Goal: Use online tool/utility: Use online tool/utility

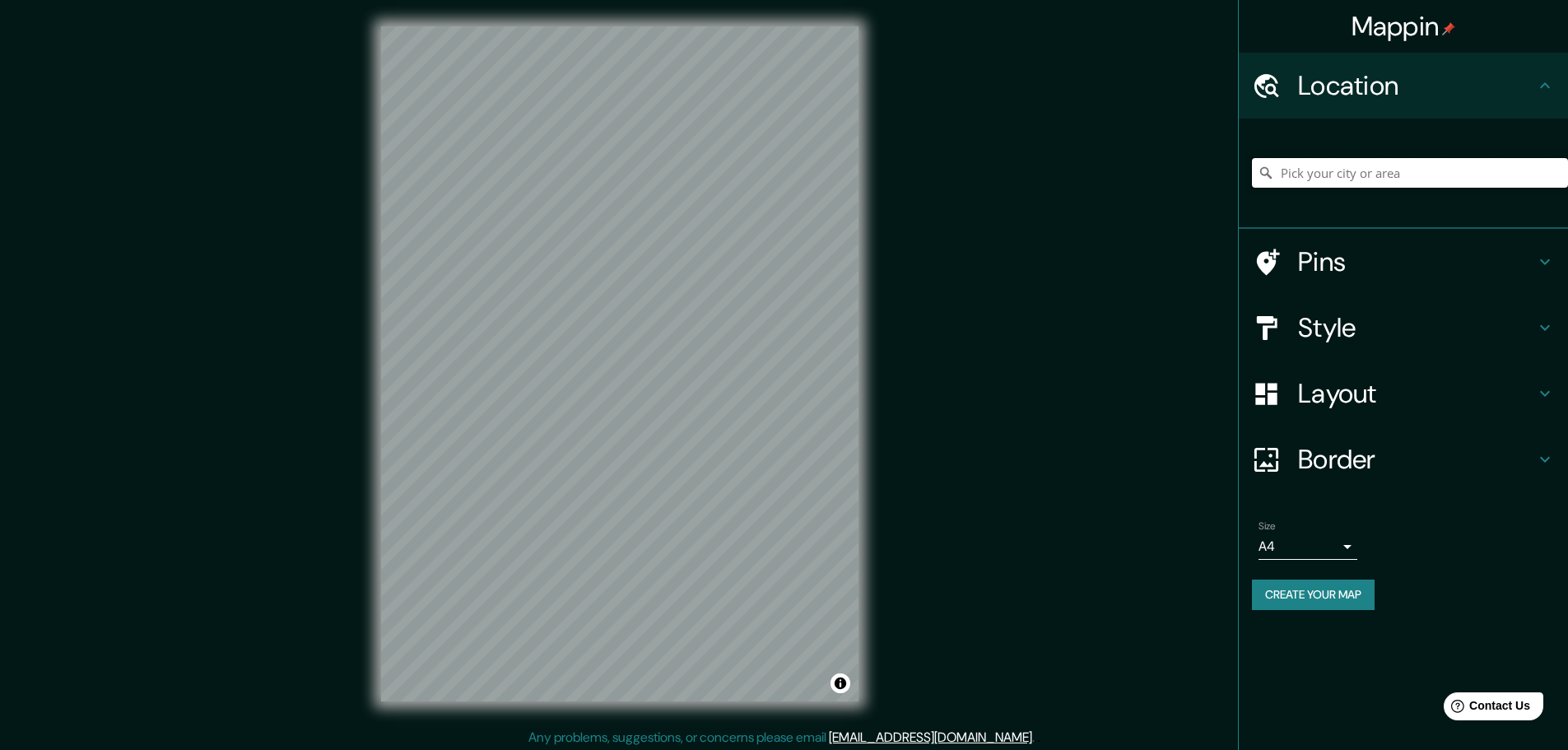
click at [1377, 178] on input "Pick your city or area" at bounding box center [1410, 173] width 316 height 29
paste input "Tizapan 289"
click at [1394, 182] on input "[STREET_ADDRESS]" at bounding box center [1410, 173] width 316 height 29
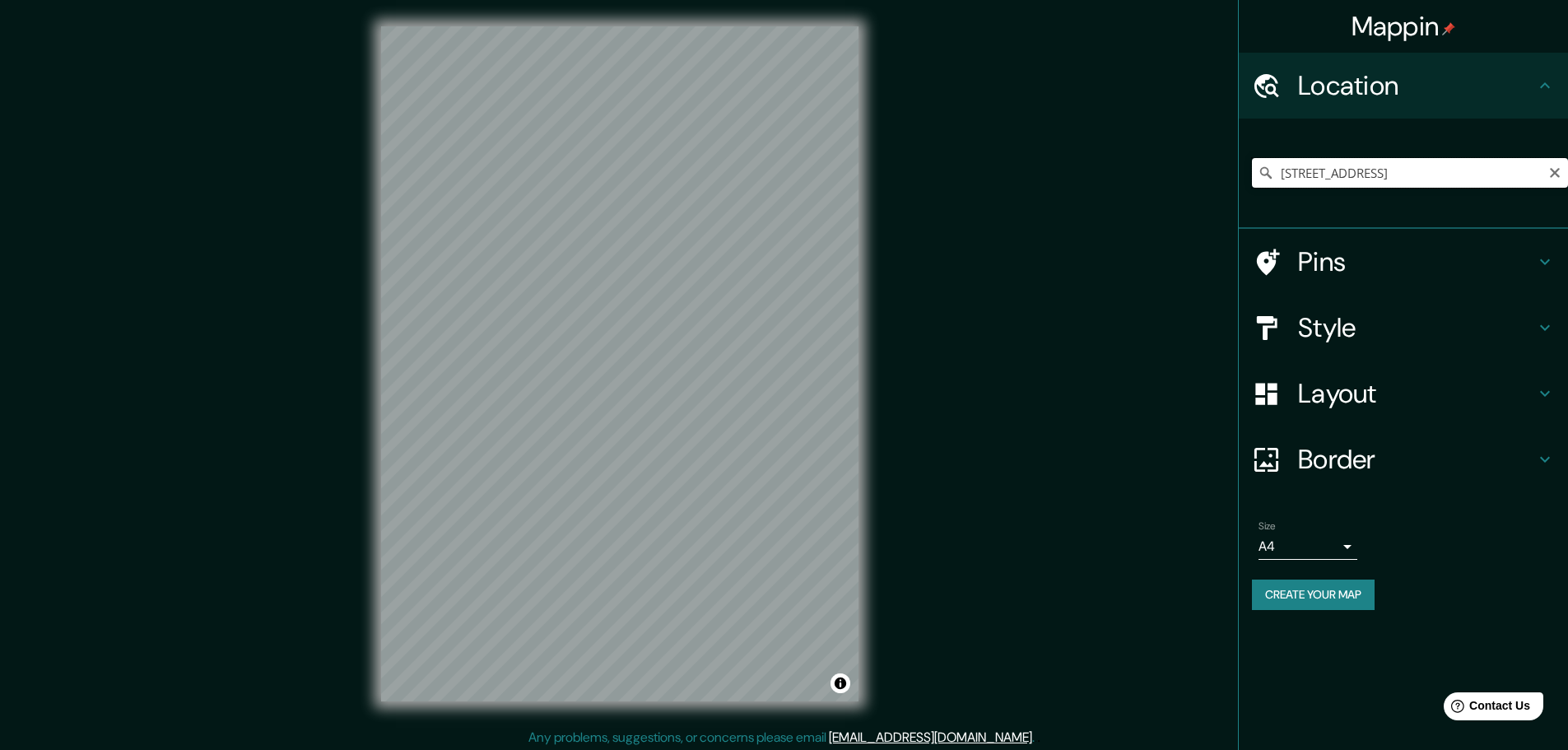
paste input "Tizapan 289"
click at [1422, 264] on h4 "Pins" at bounding box center [1417, 262] width 237 height 33
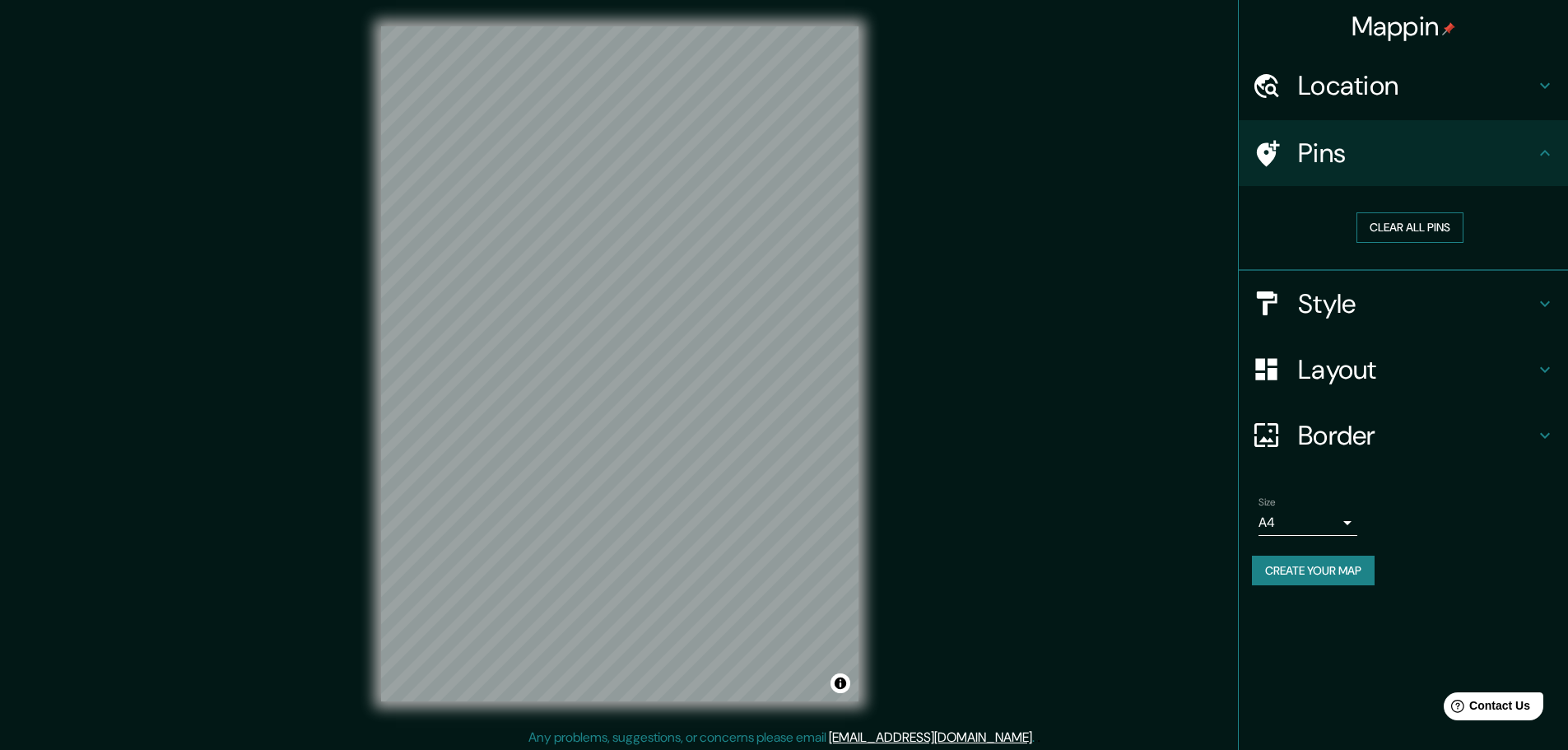
click at [1420, 234] on button "Clear all pins" at bounding box center [1409, 227] width 107 height 30
click at [1439, 219] on button "Clear all pins" at bounding box center [1409, 227] width 107 height 30
click at [1407, 310] on h4 "Style" at bounding box center [1417, 304] width 237 height 33
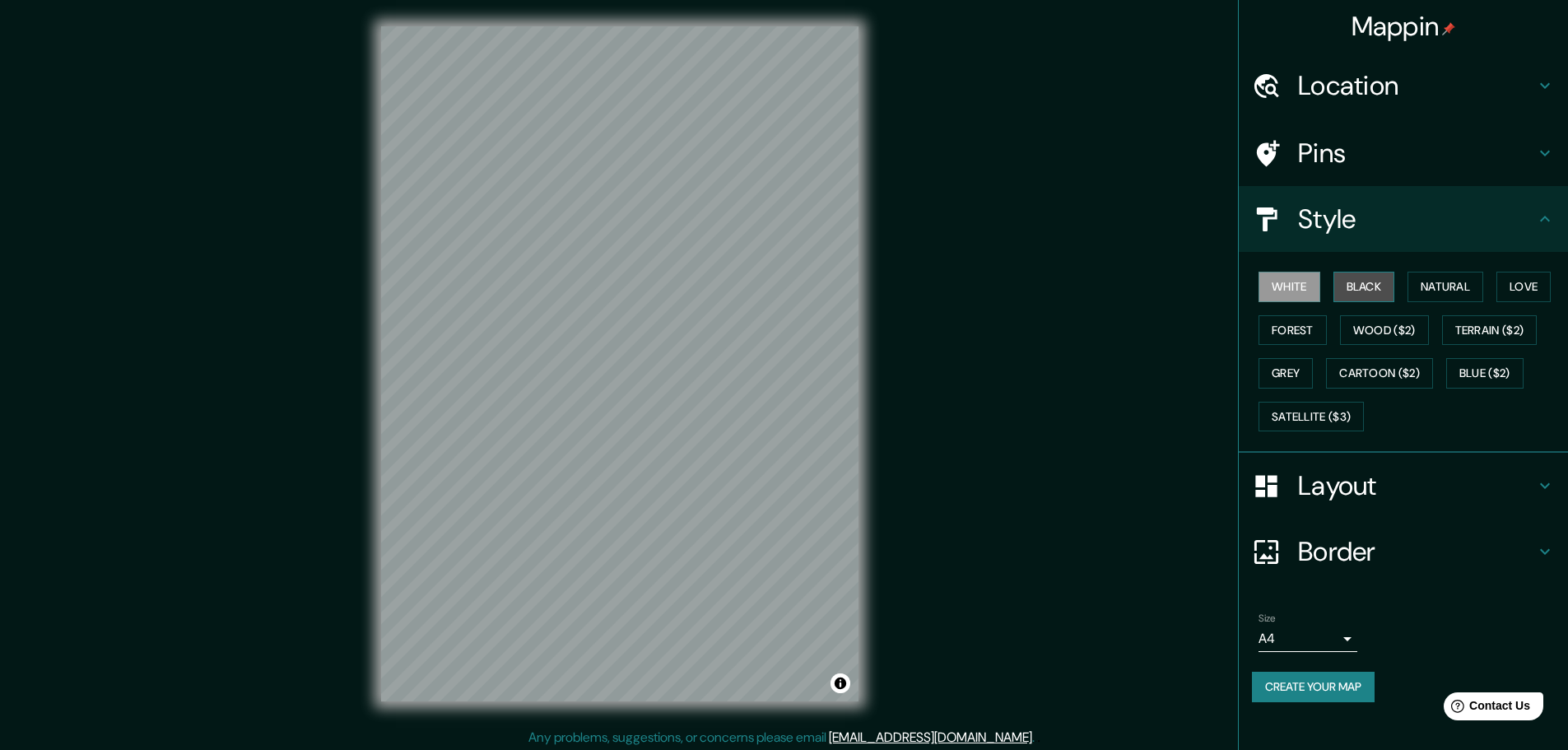
click at [1366, 288] on button "Black" at bounding box center [1364, 286] width 62 height 30
click at [1434, 292] on button "Natural" at bounding box center [1444, 286] width 76 height 30
click at [1363, 289] on button "Black" at bounding box center [1364, 286] width 62 height 30
click at [1473, 167] on h4 "Pins" at bounding box center [1417, 153] width 237 height 33
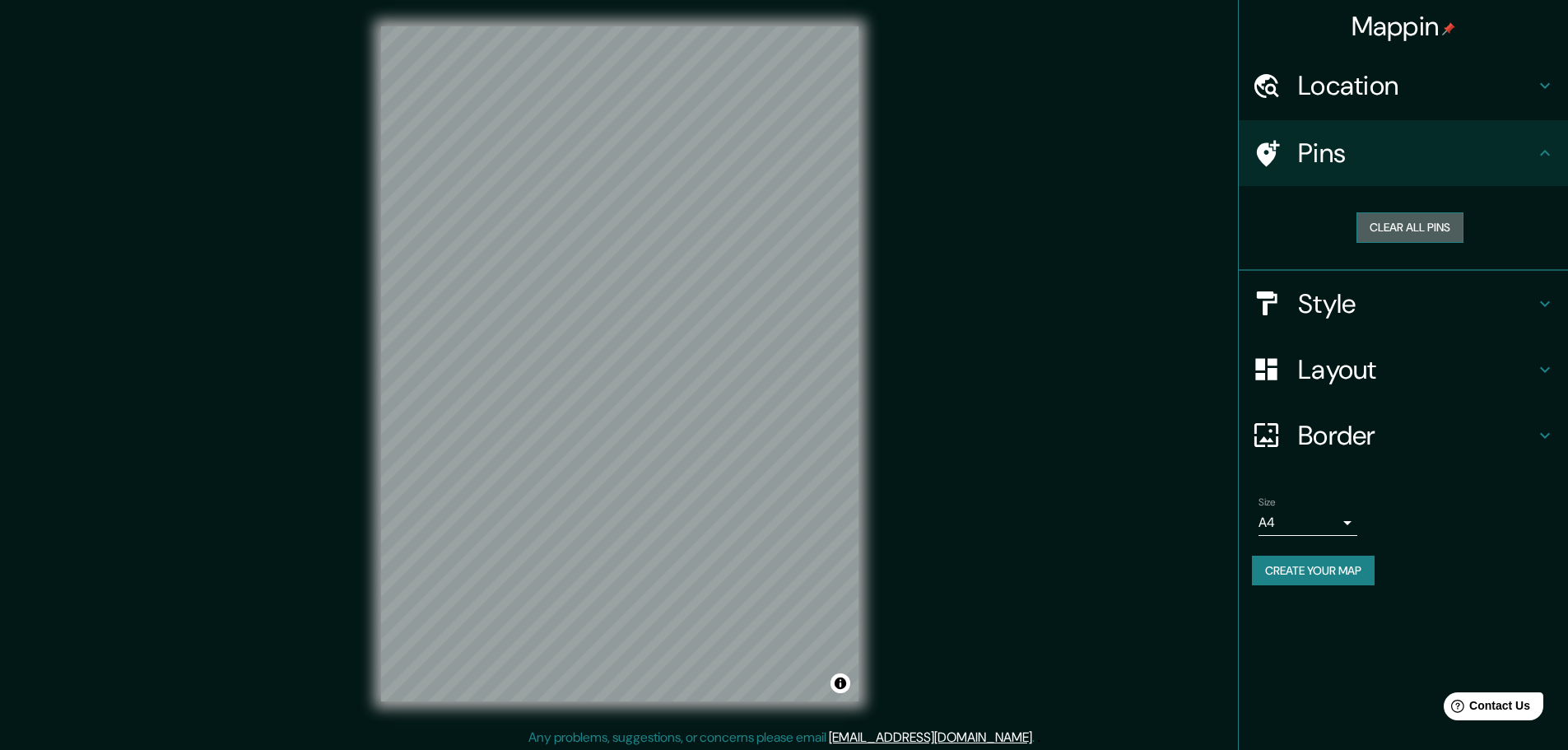
click at [1399, 235] on button "Clear all pins" at bounding box center [1409, 227] width 107 height 30
click at [1424, 96] on h4 "Location" at bounding box center [1417, 86] width 237 height 33
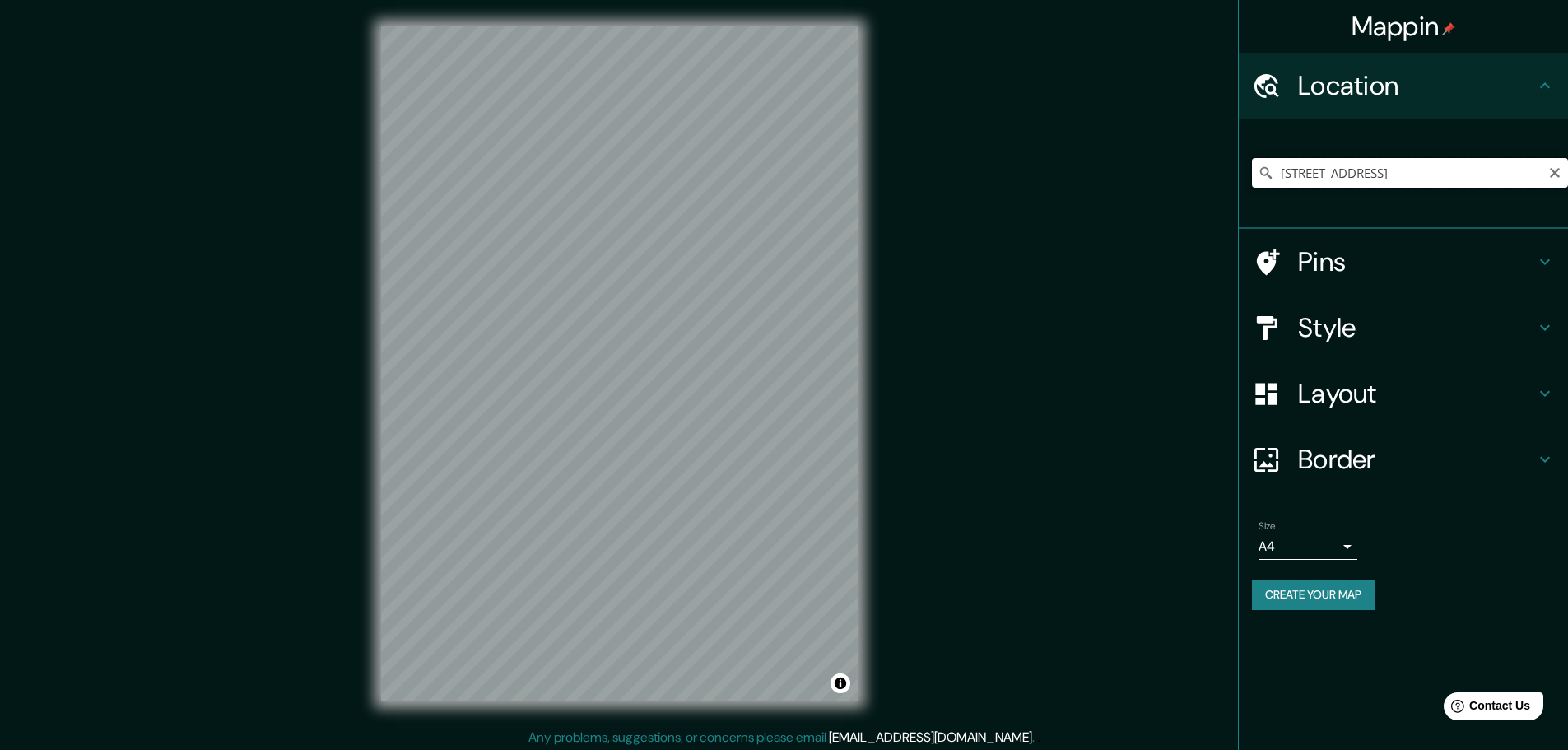
click at [1429, 166] on input "[STREET_ADDRESS]" at bounding box center [1410, 173] width 316 height 29
click at [1374, 253] on h4 "Pins" at bounding box center [1417, 262] width 237 height 33
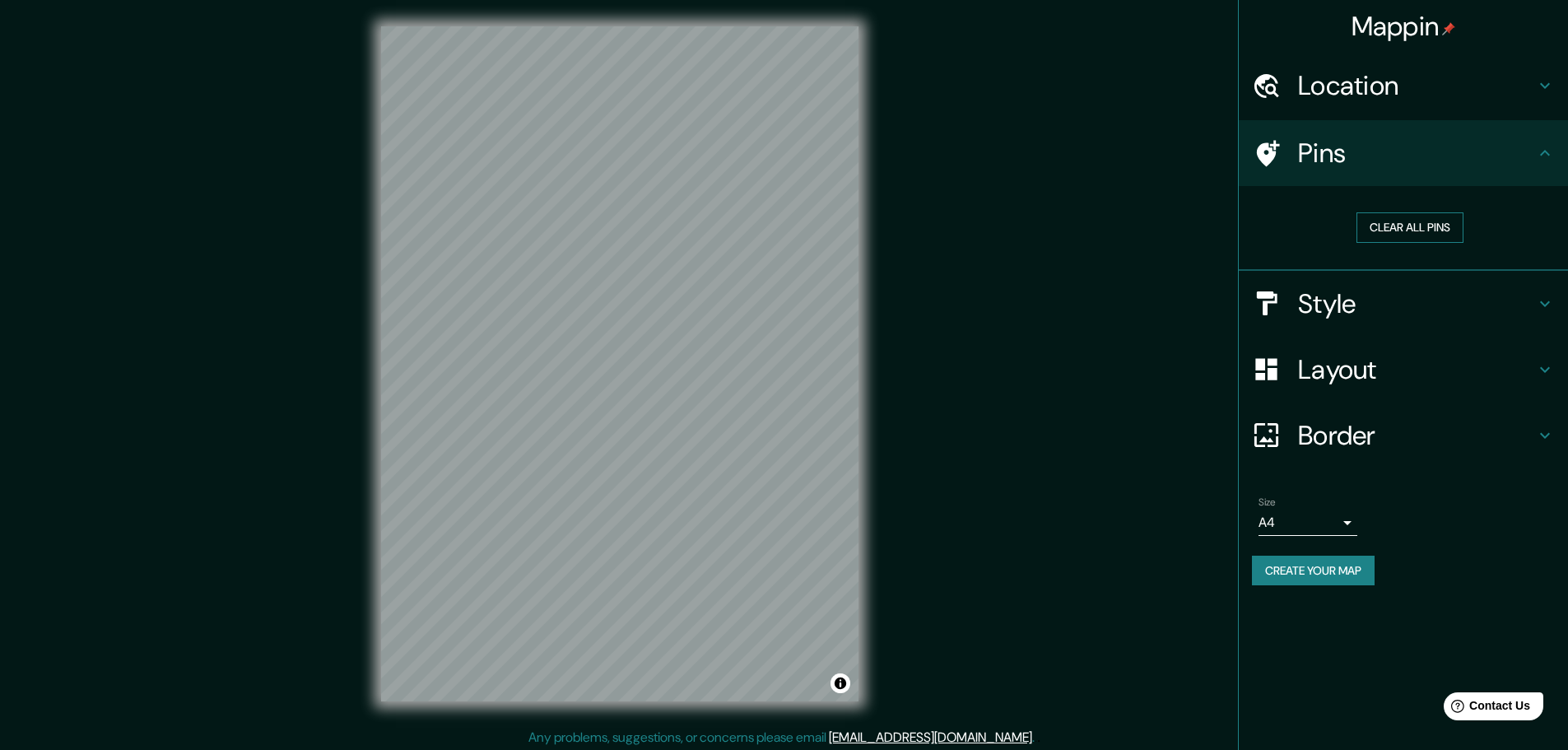
click at [1400, 225] on button "Clear all pins" at bounding box center [1409, 227] width 107 height 30
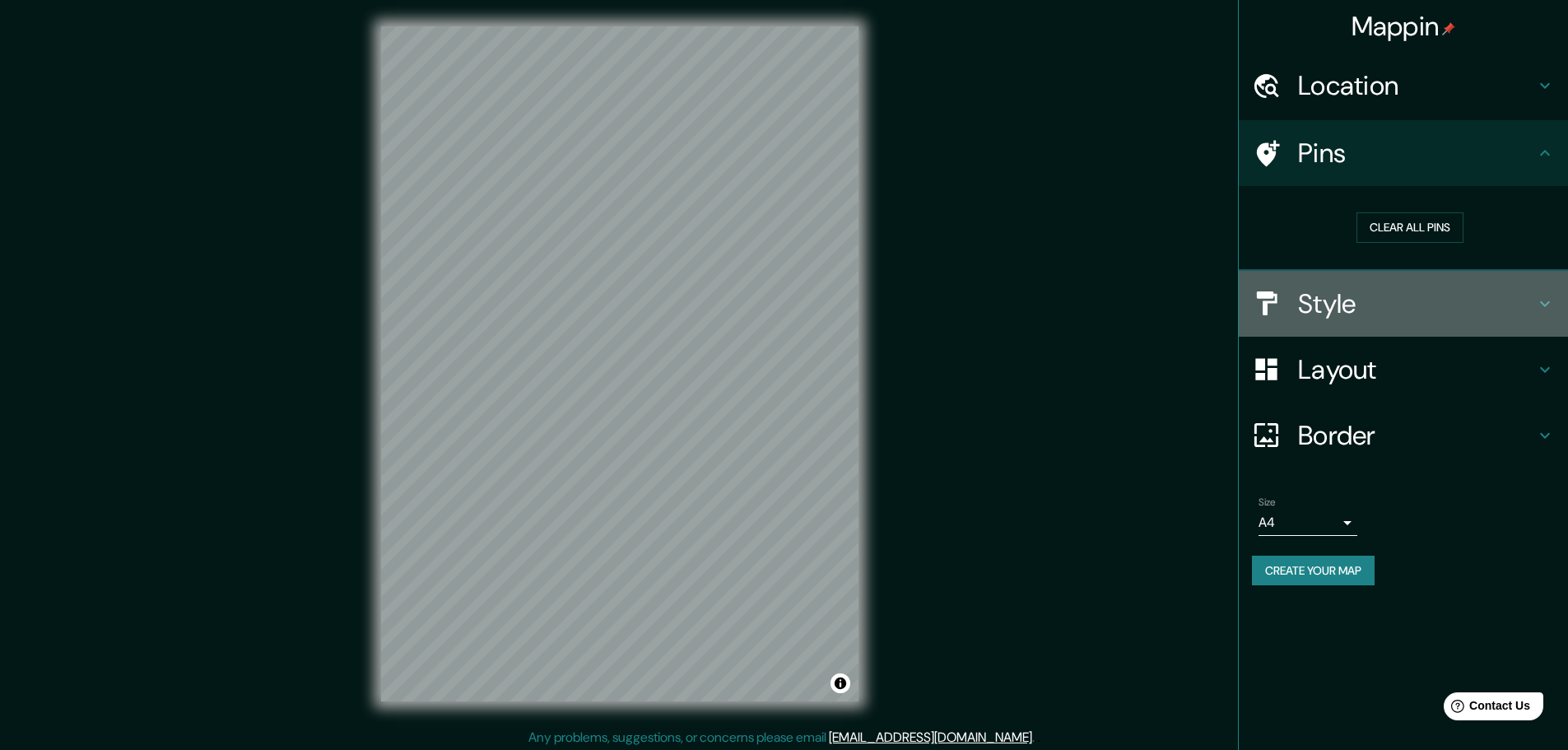
click at [1384, 294] on h4 "Style" at bounding box center [1417, 304] width 237 height 33
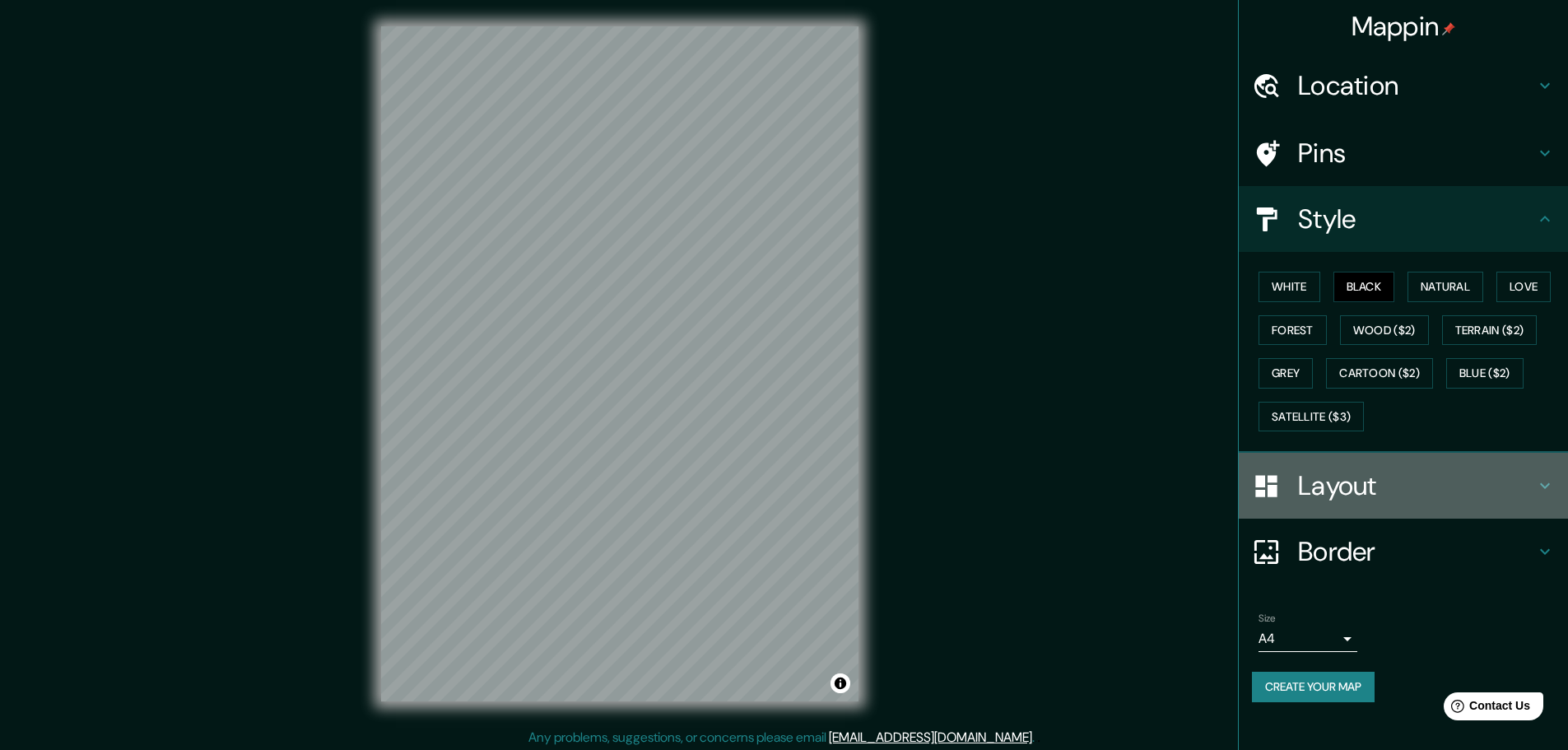
click at [1347, 483] on h4 "Layout" at bounding box center [1417, 485] width 237 height 33
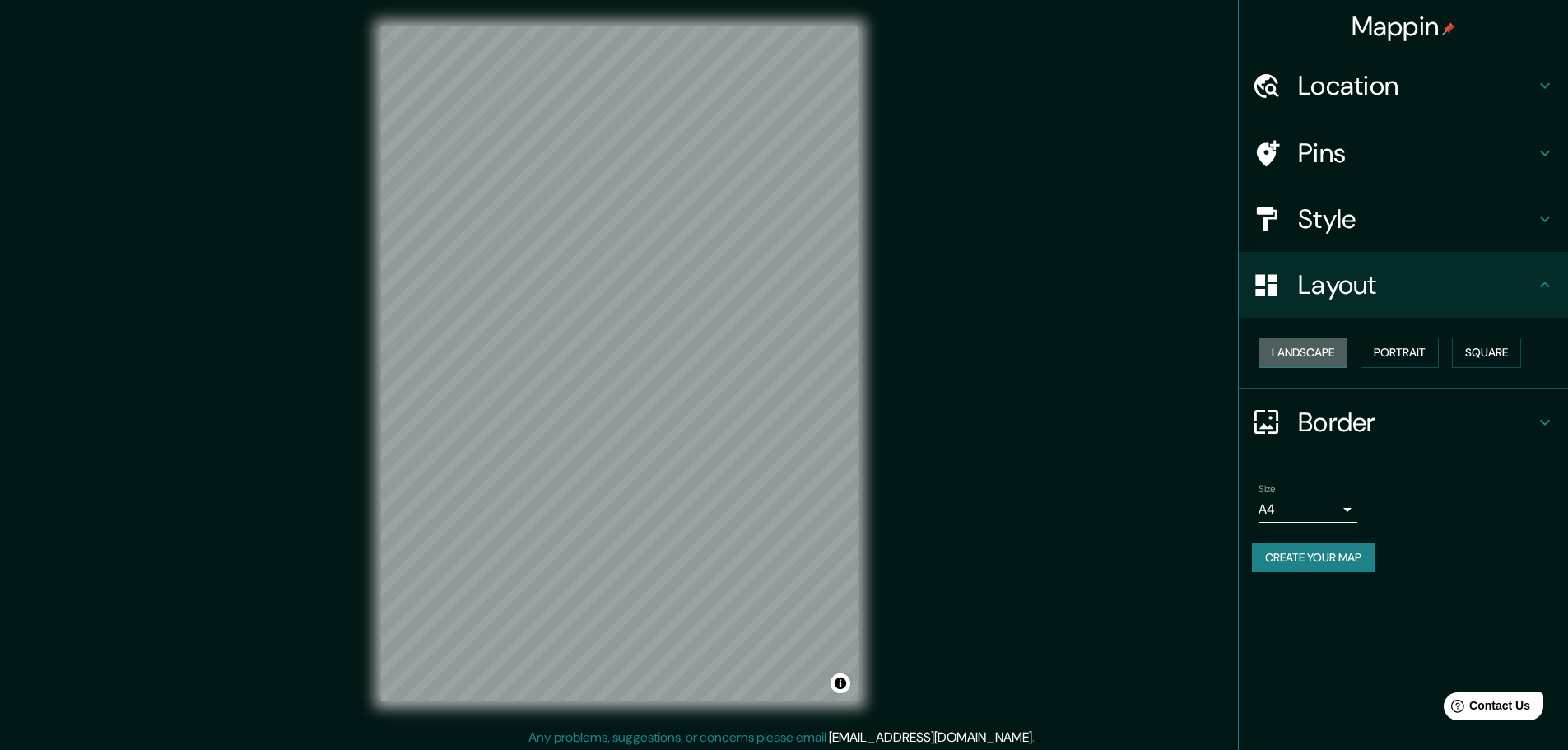
click at [1315, 361] on button "Landscape" at bounding box center [1302, 352] width 89 height 30
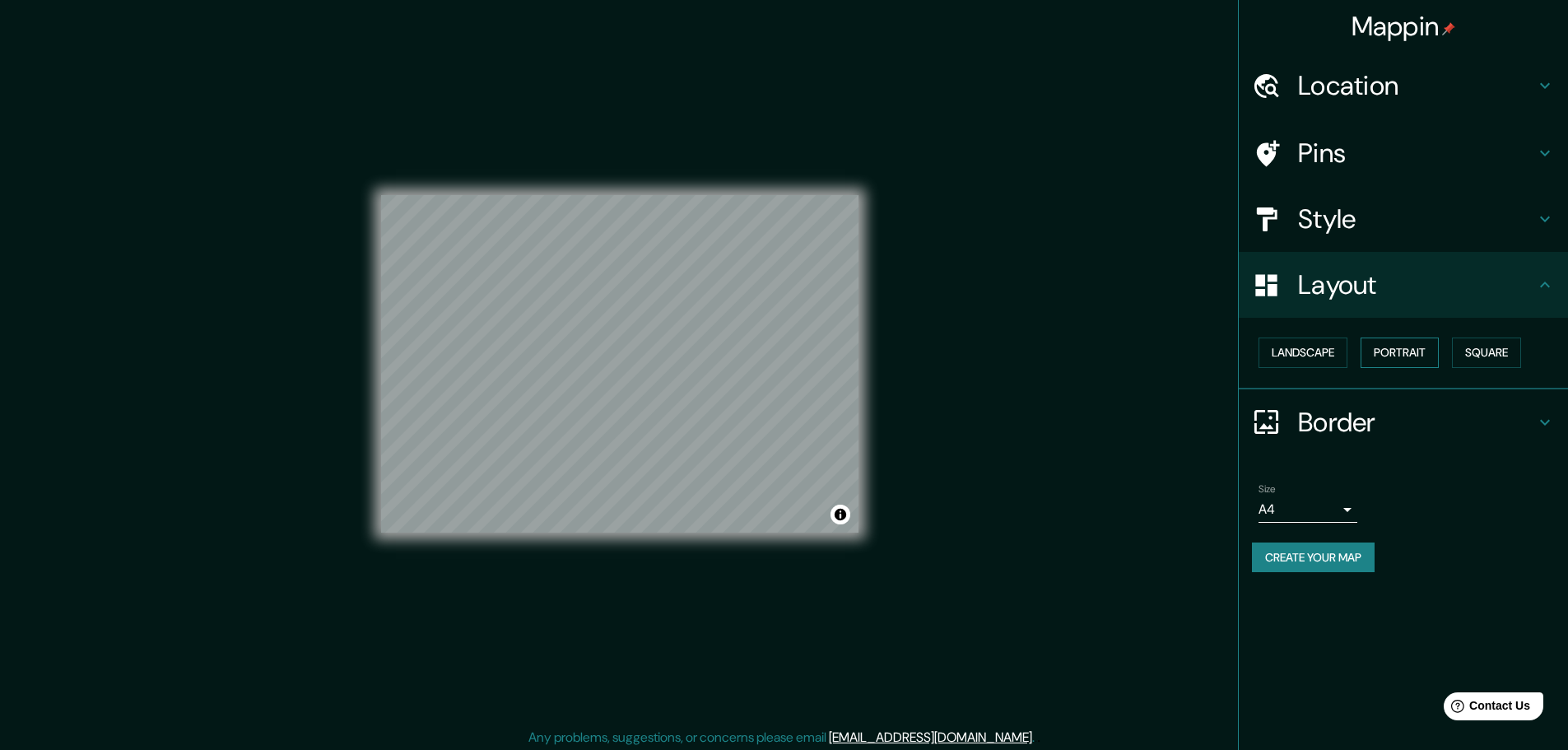
click at [1375, 352] on button "Portrait" at bounding box center [1400, 352] width 78 height 30
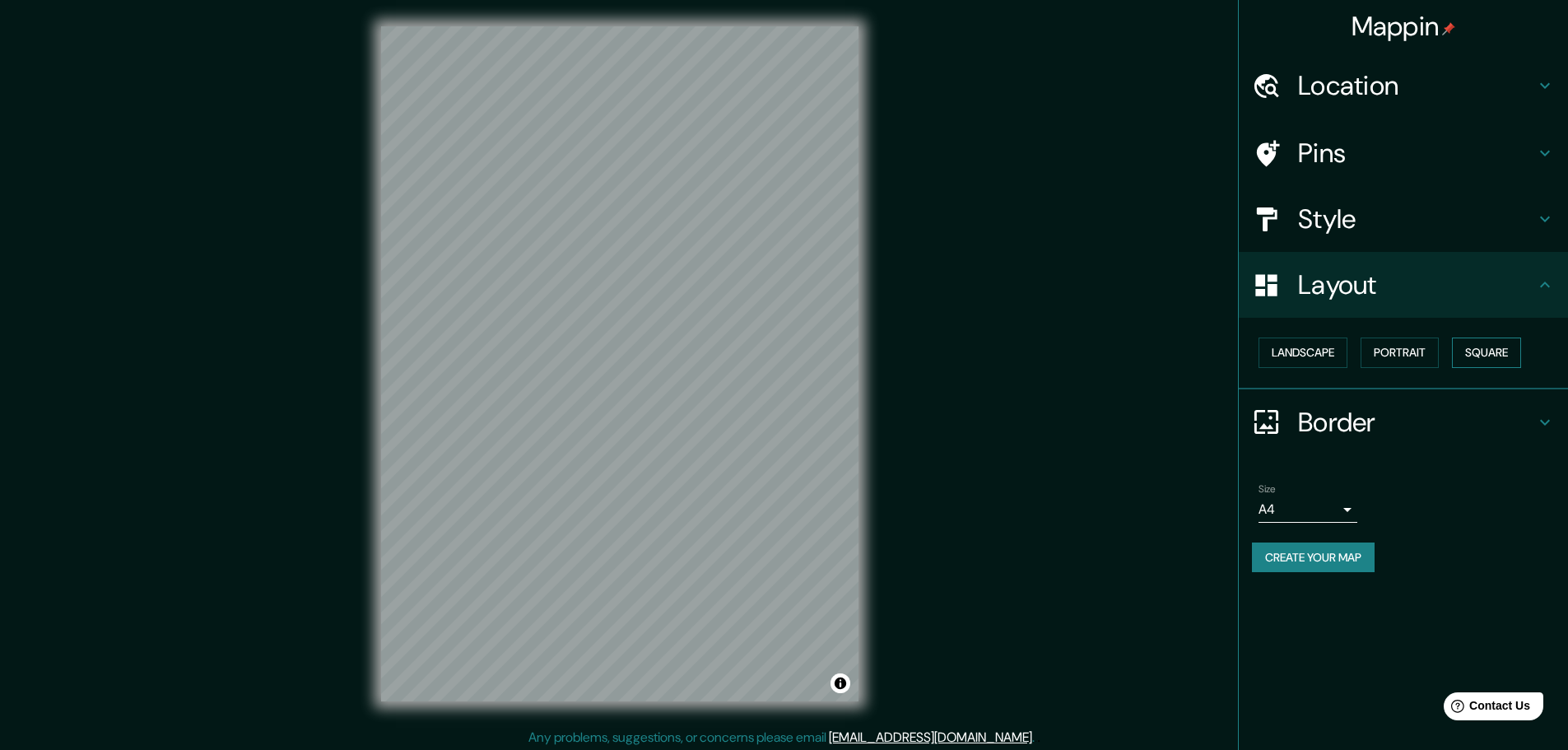
click at [1496, 347] on button "Square" at bounding box center [1487, 352] width 70 height 30
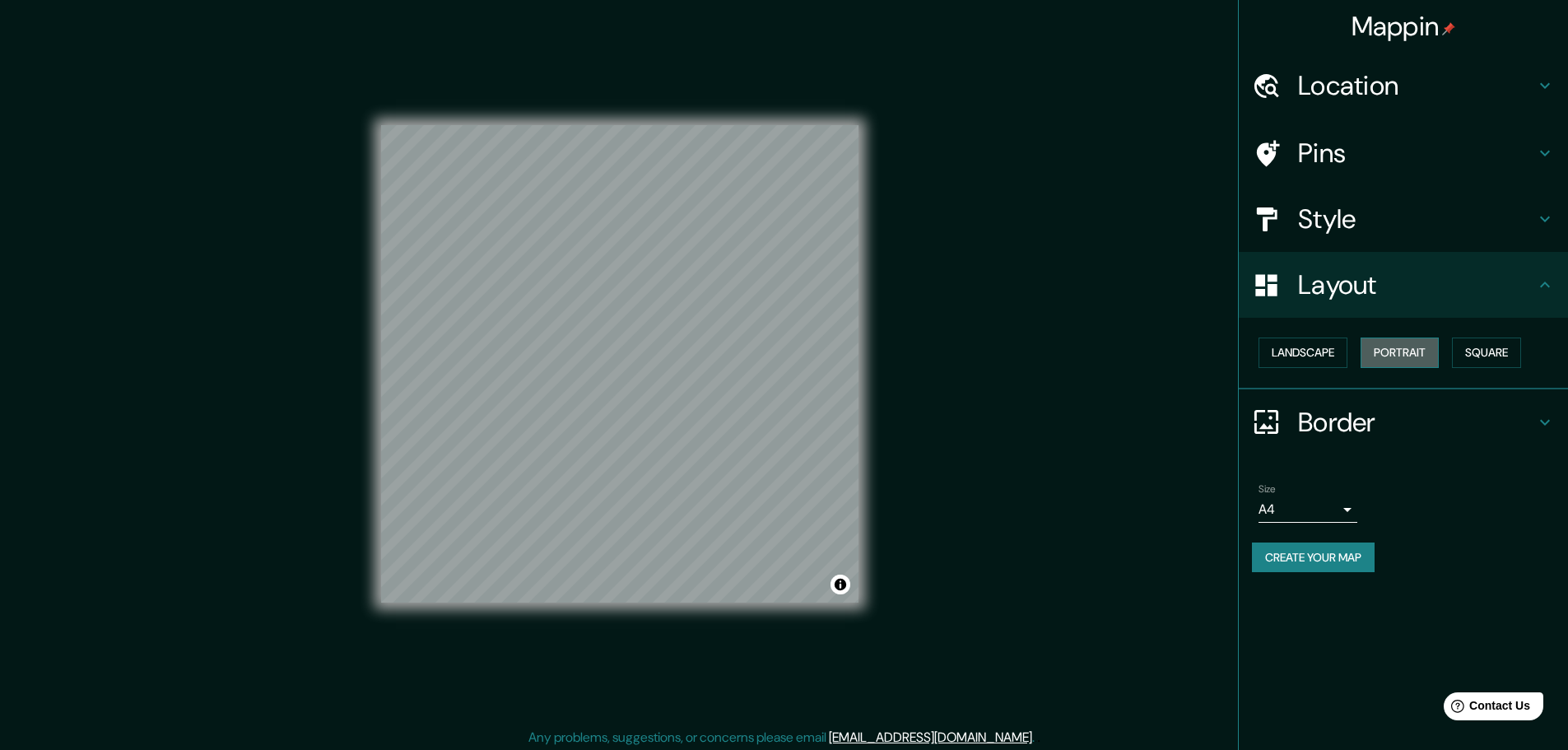
click at [1428, 350] on button "Portrait" at bounding box center [1400, 352] width 78 height 30
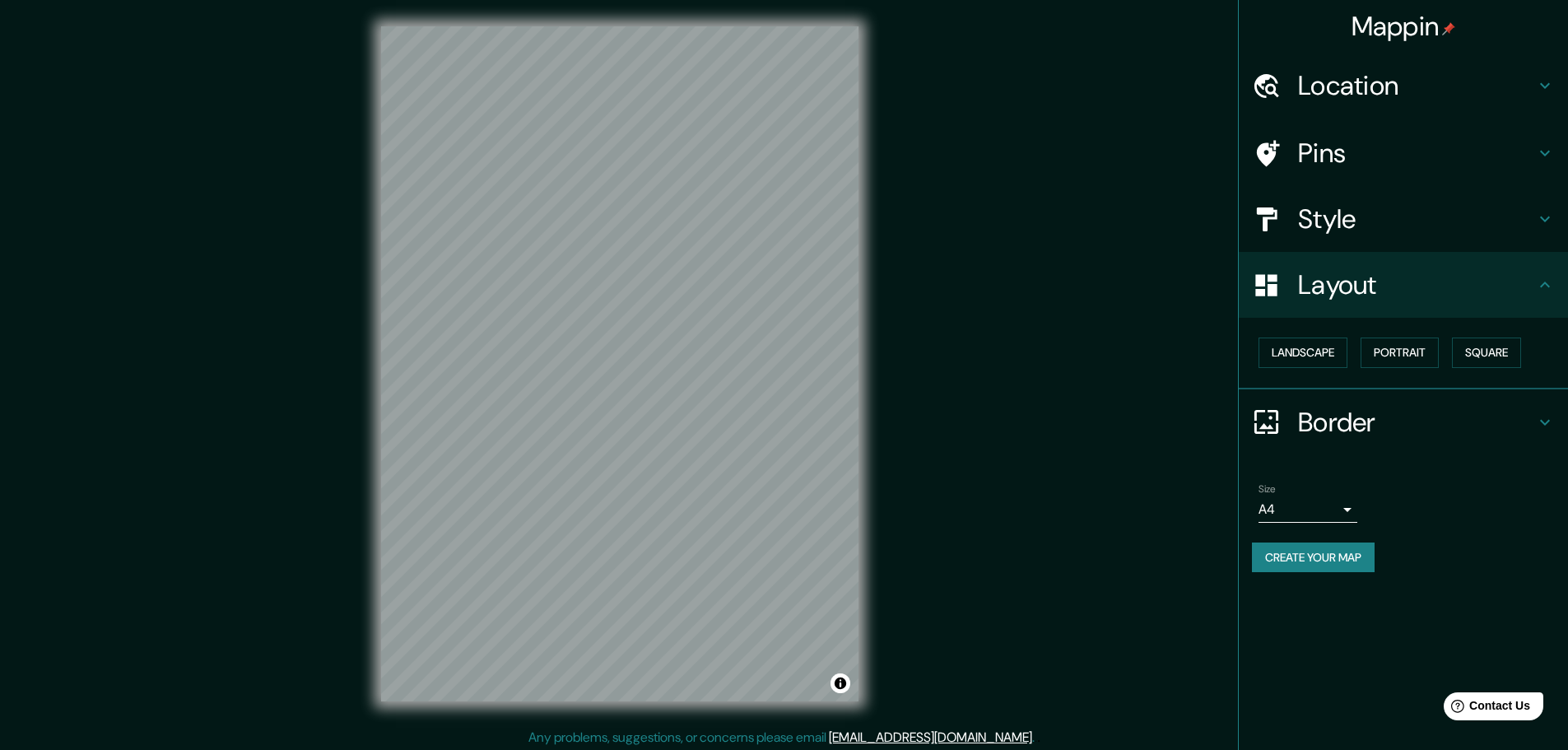
click at [1365, 423] on h4 "Border" at bounding box center [1417, 423] width 237 height 33
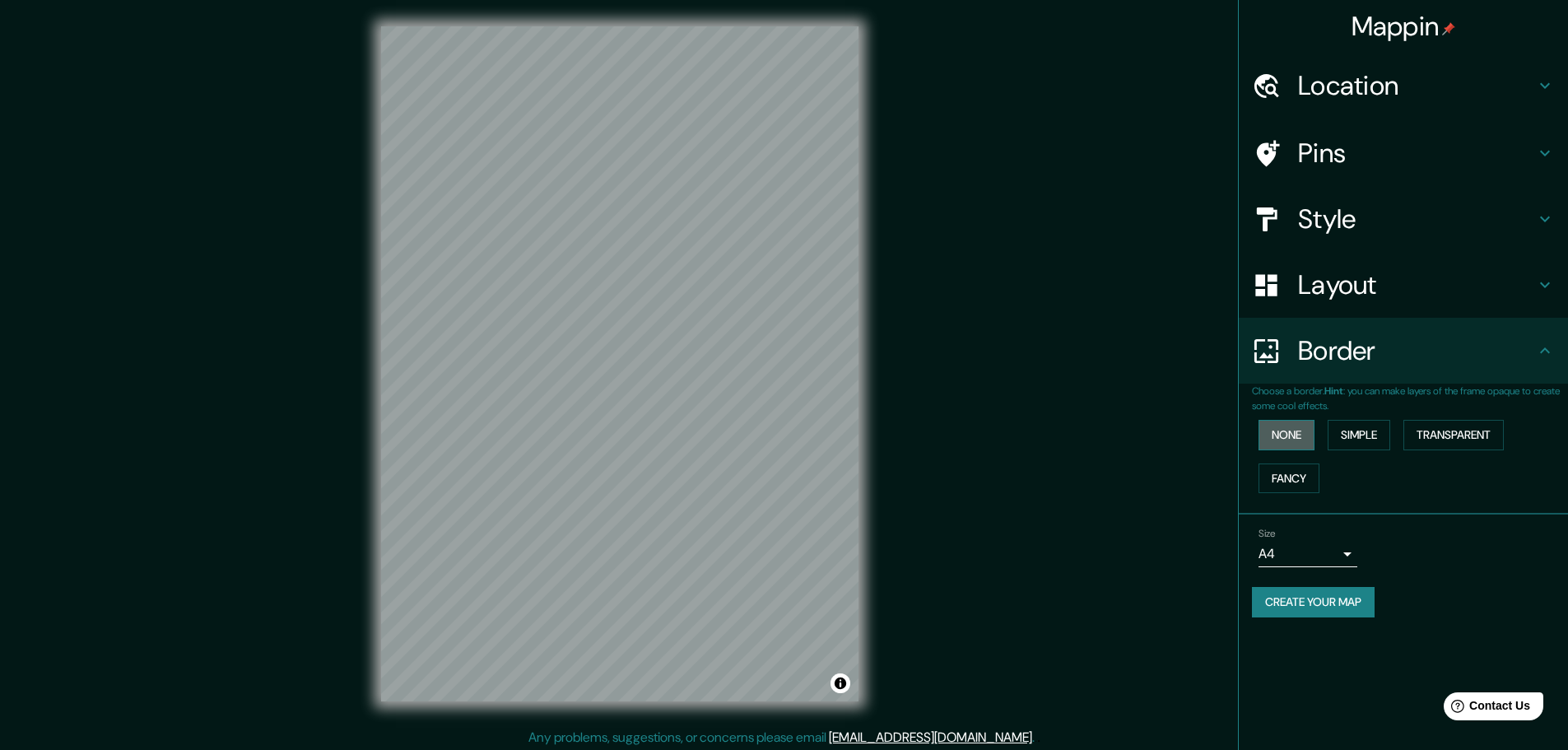
click at [1297, 435] on button "None" at bounding box center [1286, 434] width 56 height 30
click at [1366, 435] on button "Simple" at bounding box center [1359, 434] width 63 height 30
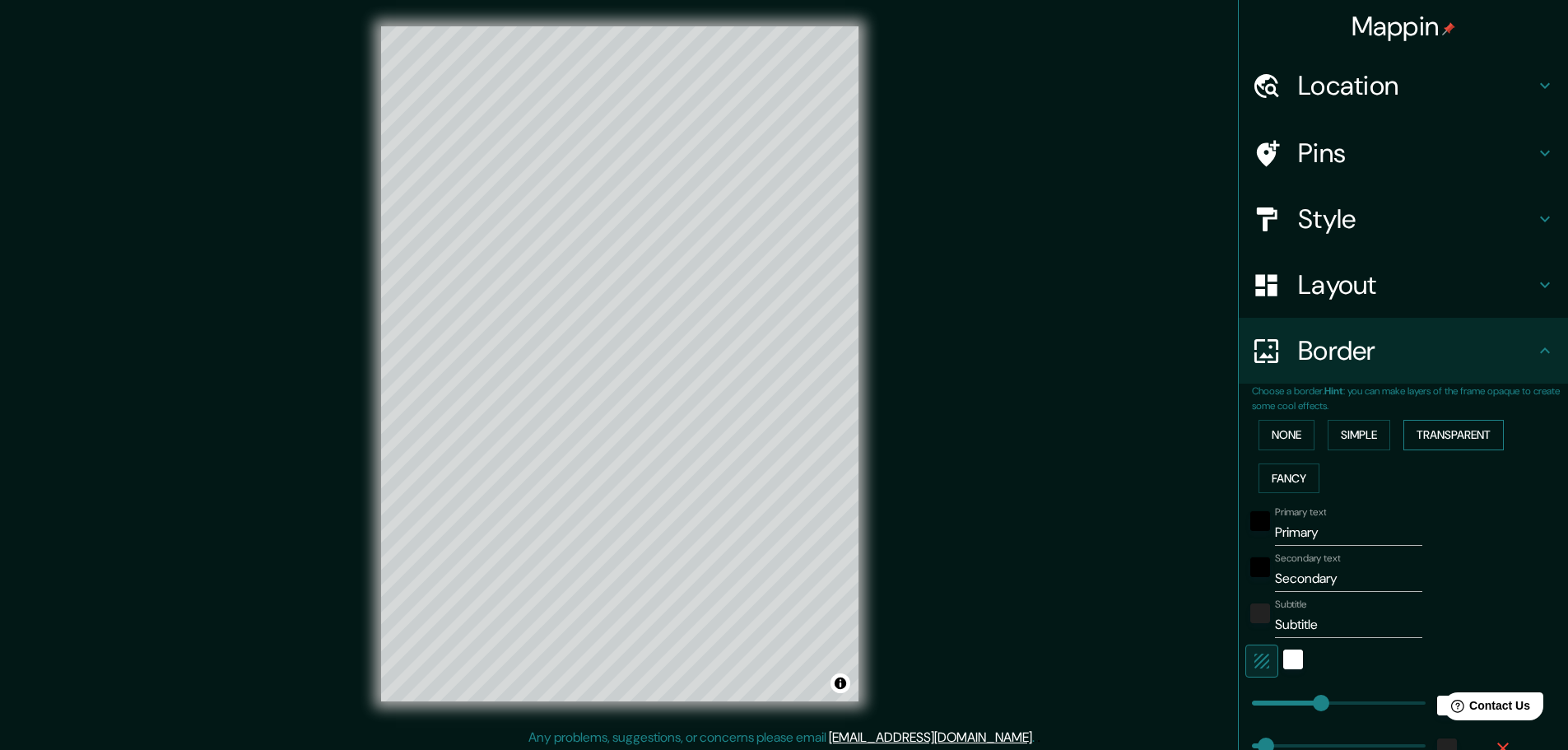
click at [1451, 436] on button "Transparent" at bounding box center [1453, 434] width 100 height 30
click at [1291, 474] on button "Fancy" at bounding box center [1289, 478] width 61 height 30
click at [1290, 439] on button "None" at bounding box center [1286, 434] width 56 height 30
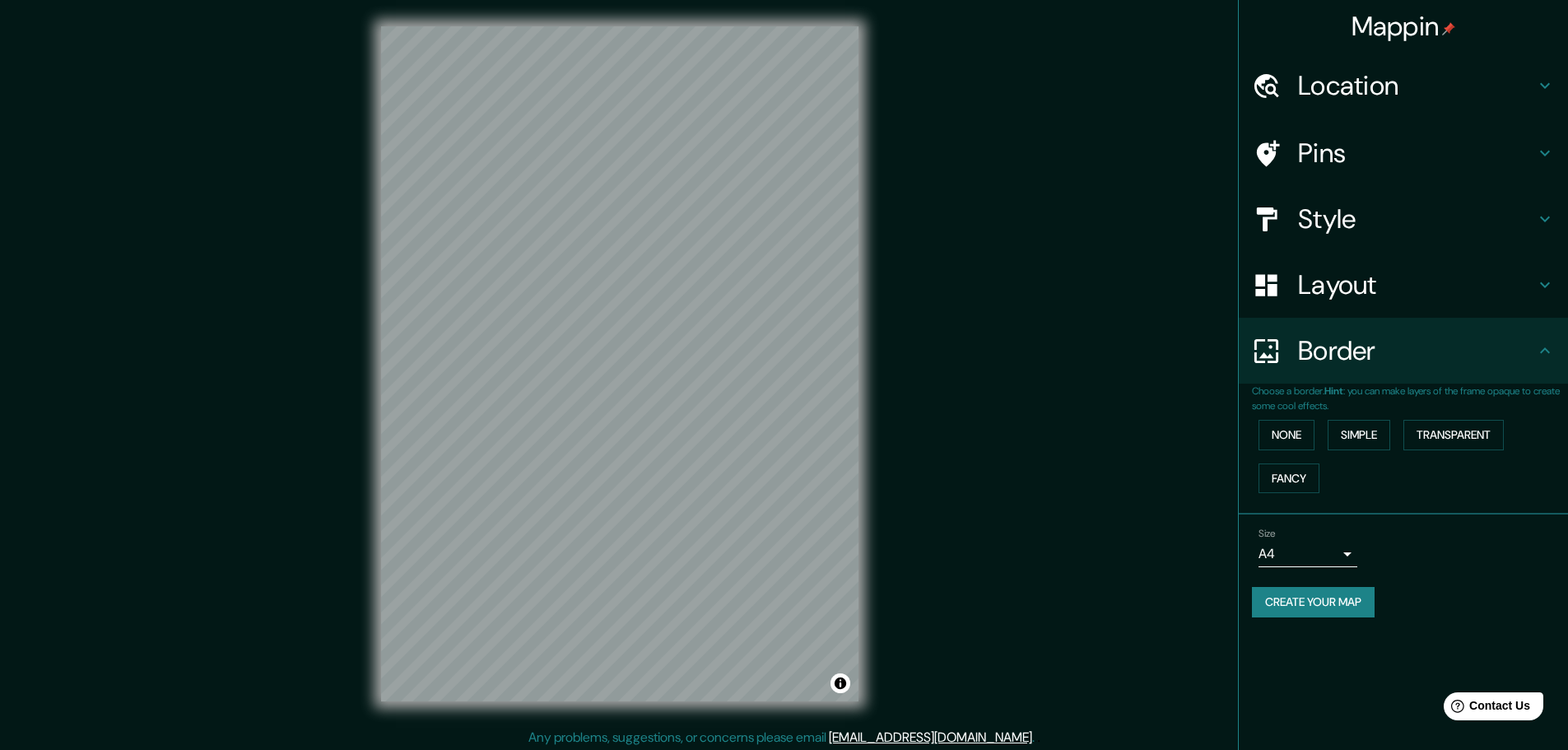
click at [1348, 92] on h4 "Location" at bounding box center [1417, 86] width 237 height 33
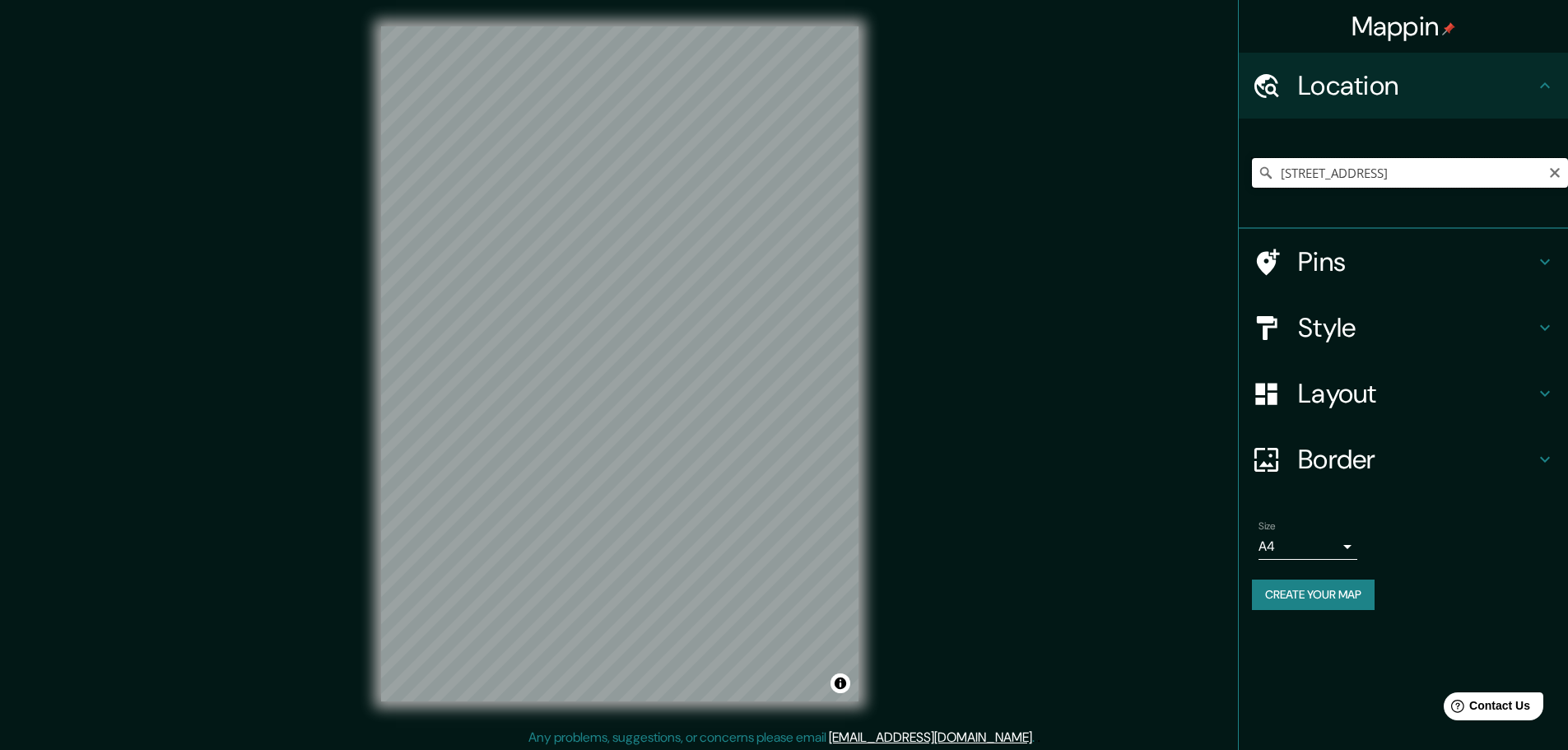
click at [1388, 172] on input "[STREET_ADDRESS]" at bounding box center [1410, 173] width 316 height 29
click at [1492, 172] on input "[STREET_ADDRESS]" at bounding box center [1410, 173] width 316 height 29
drag, startPoint x: 1479, startPoint y: 174, endPoint x: 1544, endPoint y: 184, distance: 65.8
click at [1544, 184] on input "[STREET_ADDRESS]" at bounding box center [1410, 173] width 316 height 29
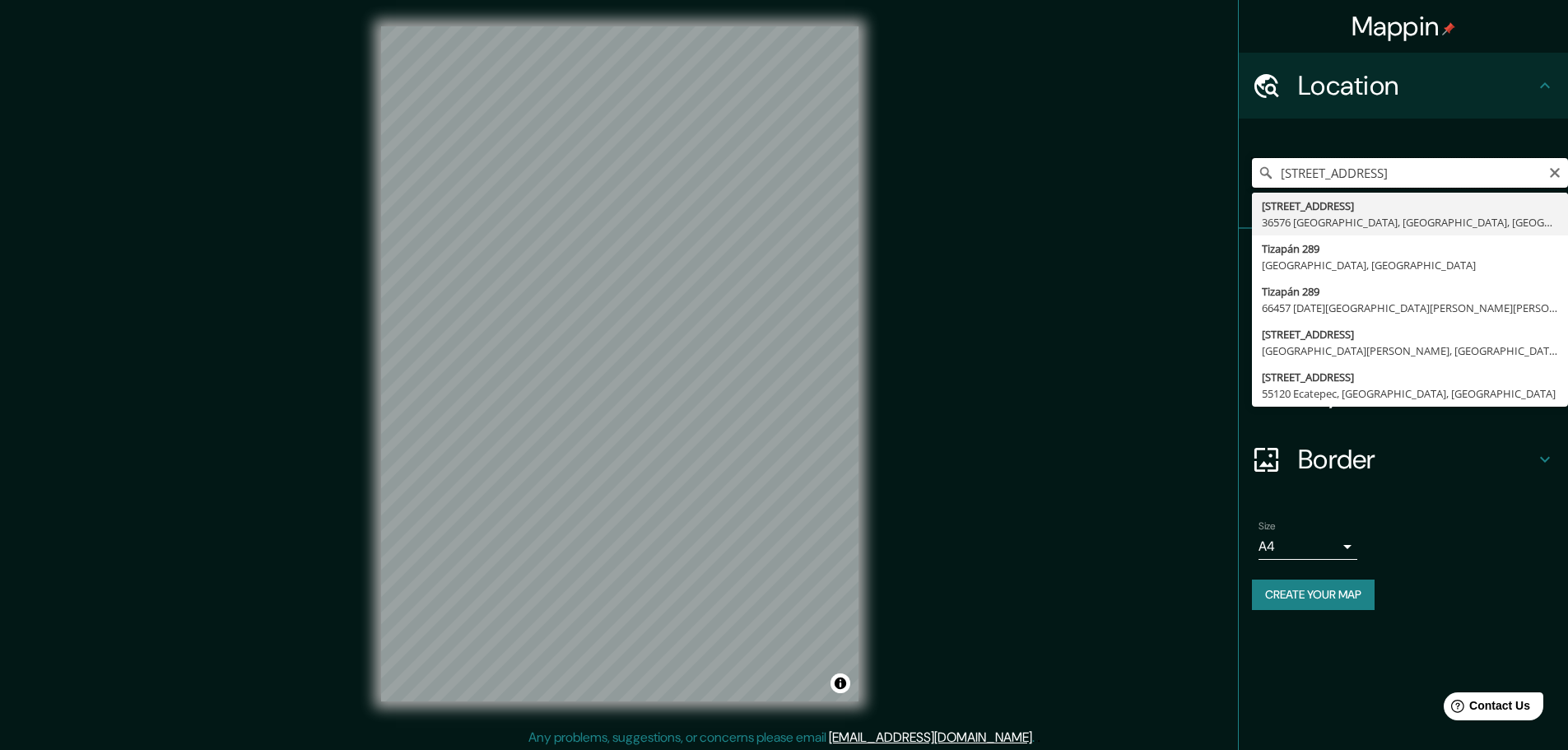
scroll to position [0, 0]
type input "[STREET_ADDRESS]"
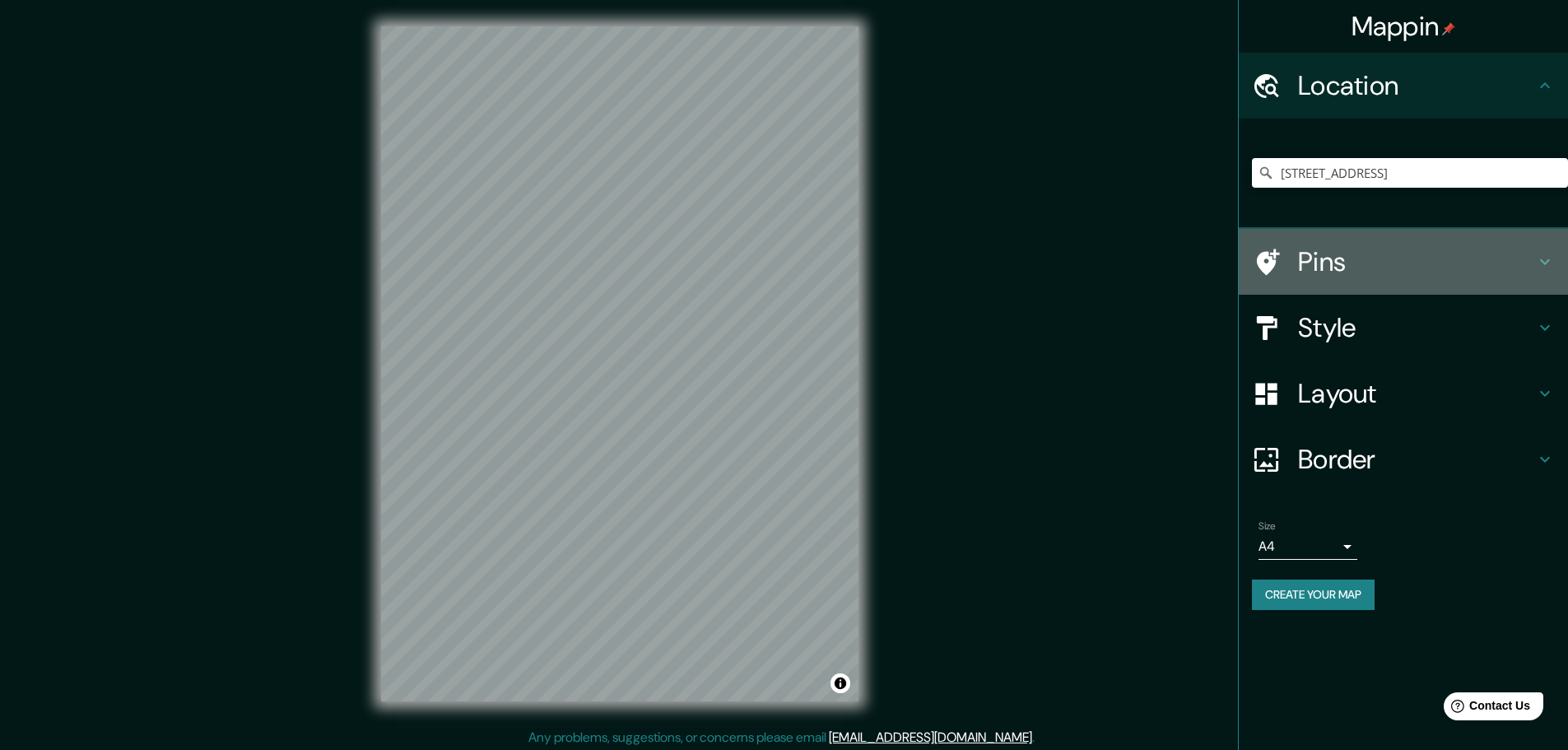
click at [1363, 254] on h4 "Pins" at bounding box center [1417, 262] width 237 height 33
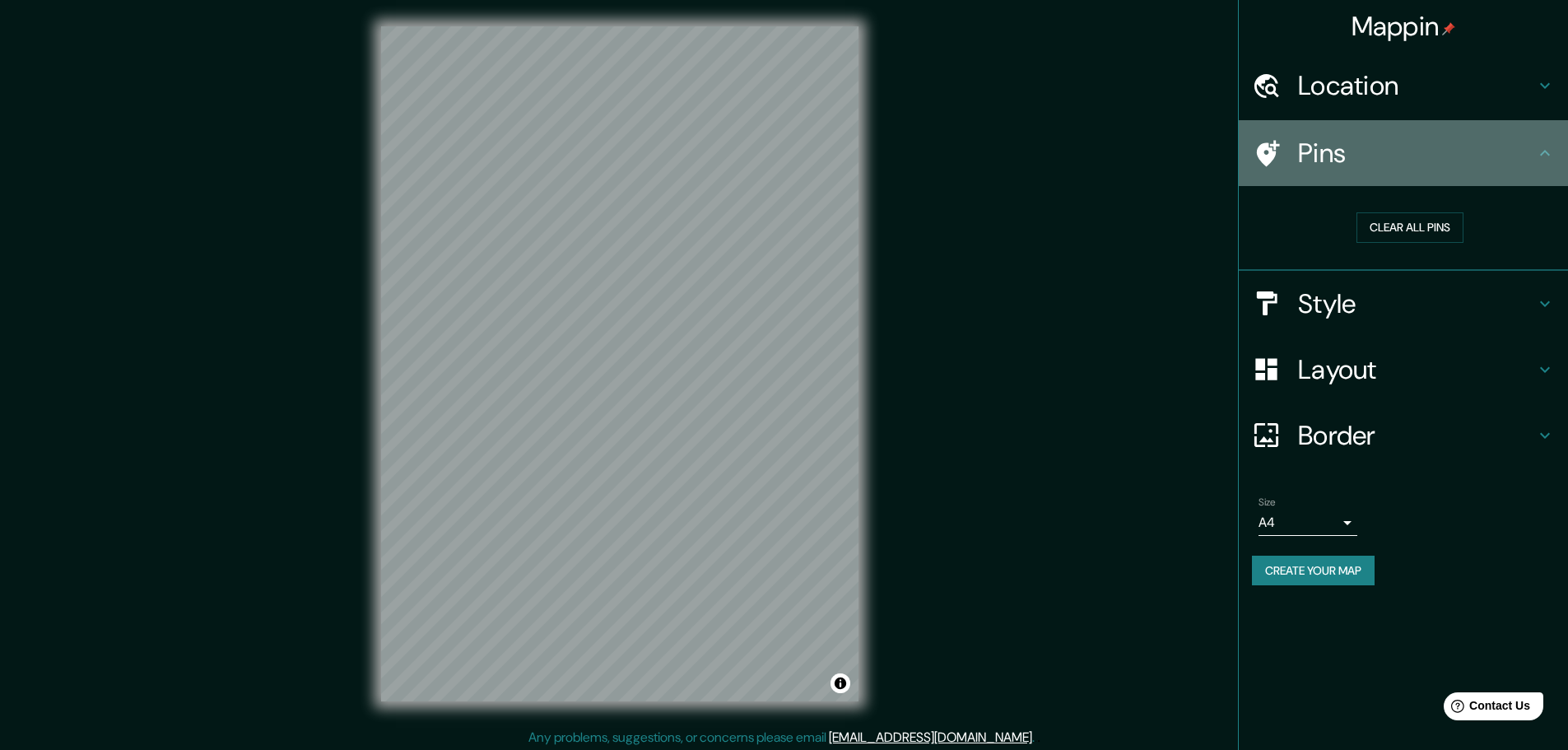
click at [1264, 148] on icon at bounding box center [1269, 153] width 24 height 26
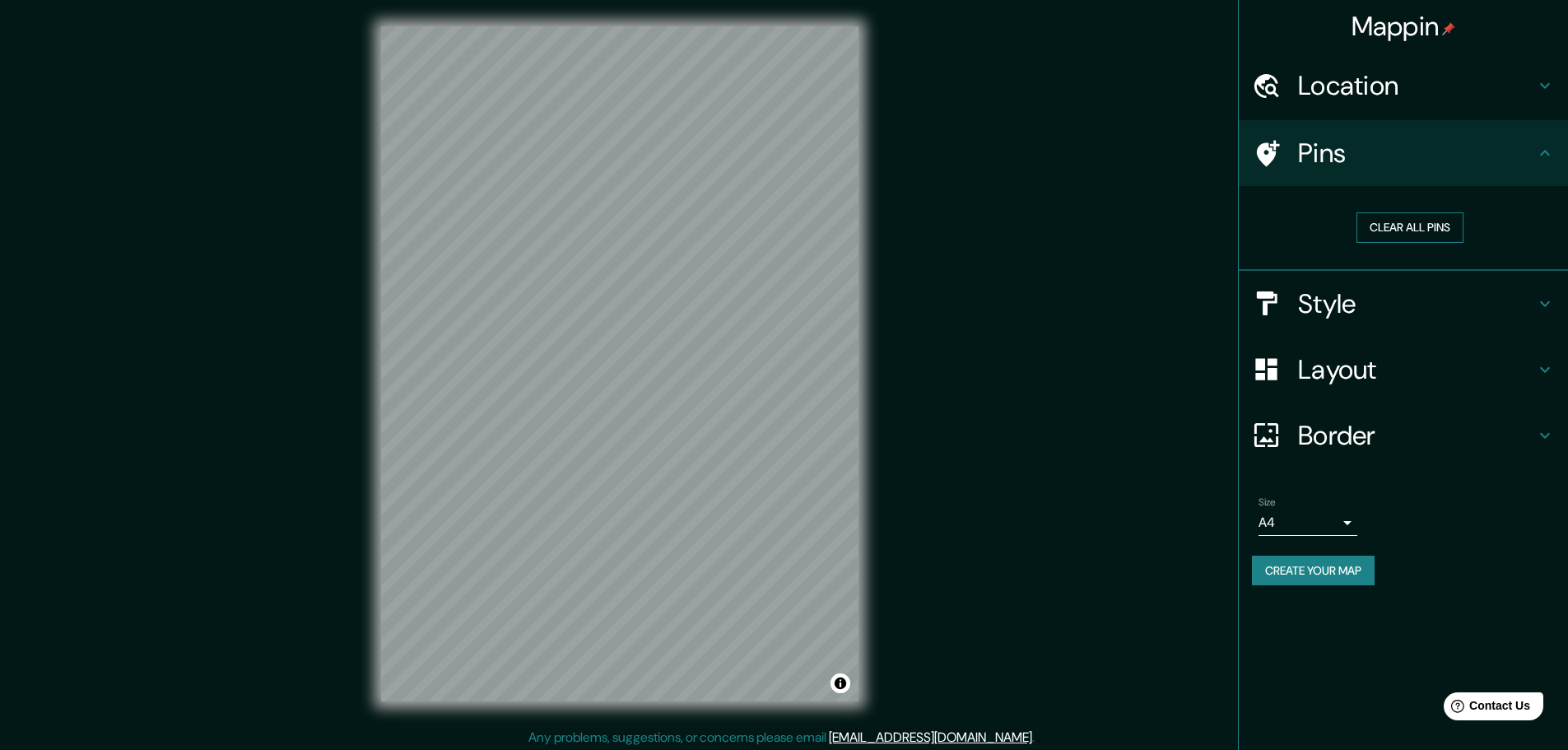
click at [1418, 239] on button "Clear all pins" at bounding box center [1409, 227] width 107 height 30
click at [1427, 228] on button "Clear all pins" at bounding box center [1409, 227] width 107 height 30
